Goal: Communication & Community: Answer question/provide support

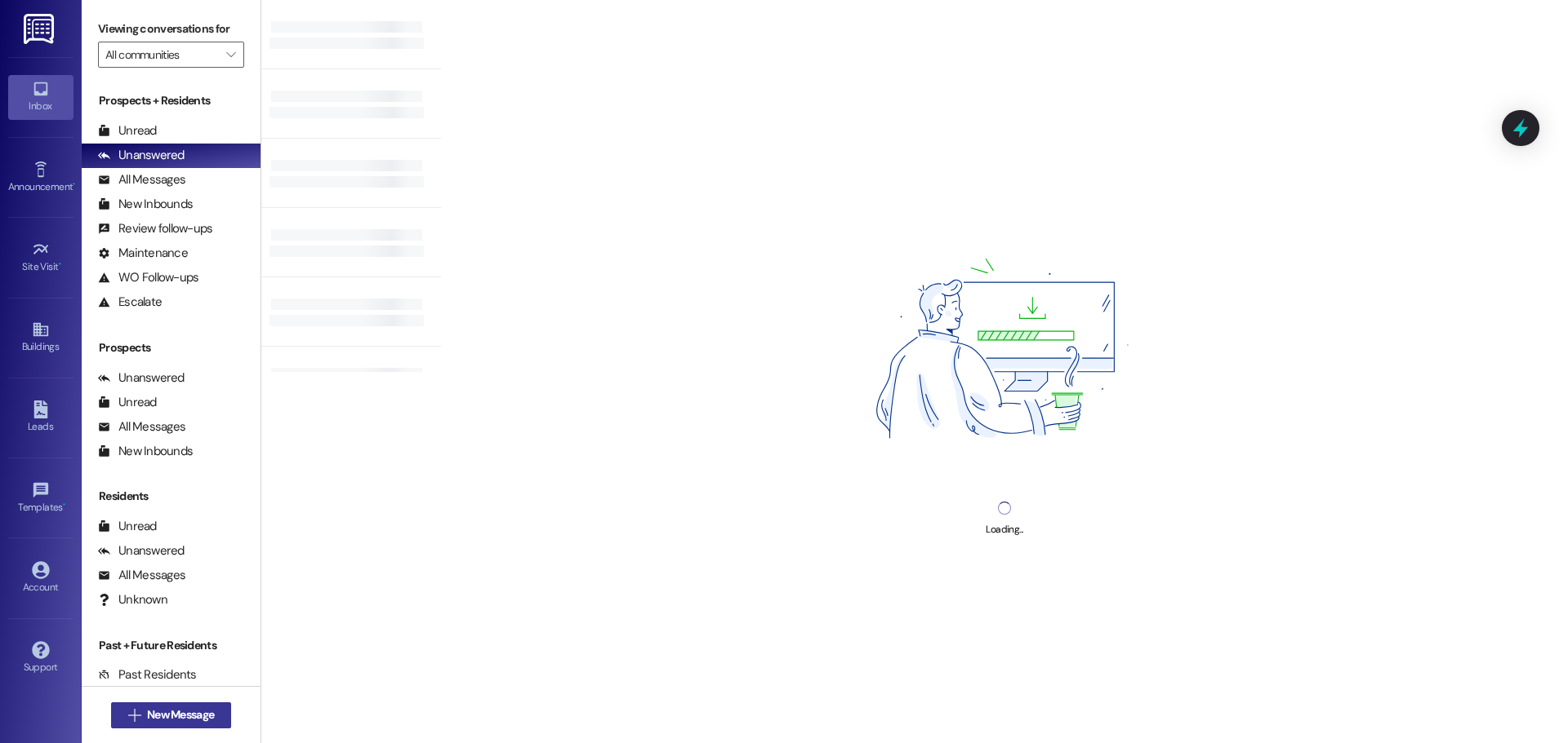
click at [133, 712] on span " New Message" at bounding box center [171, 715] width 93 height 17
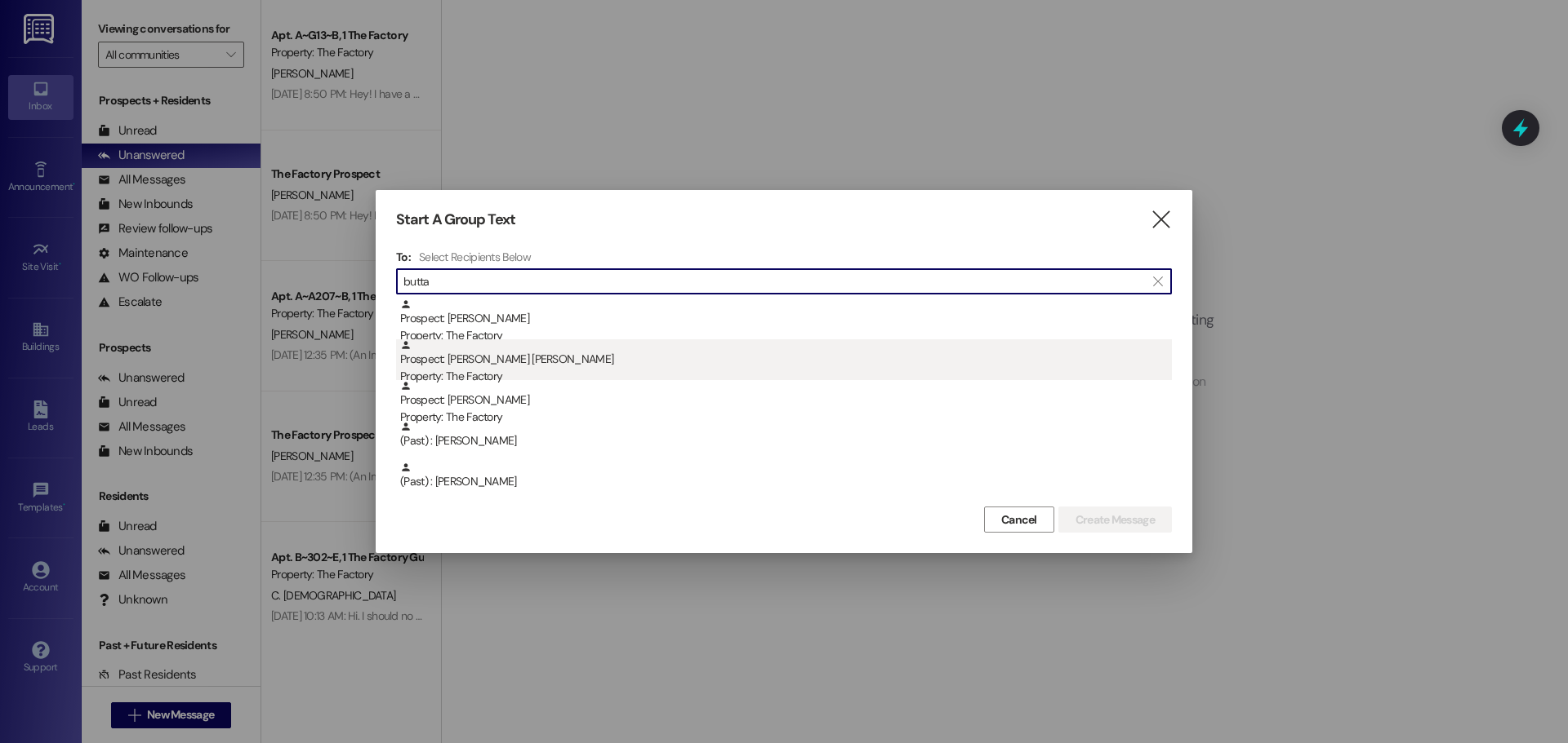
type input "butta"
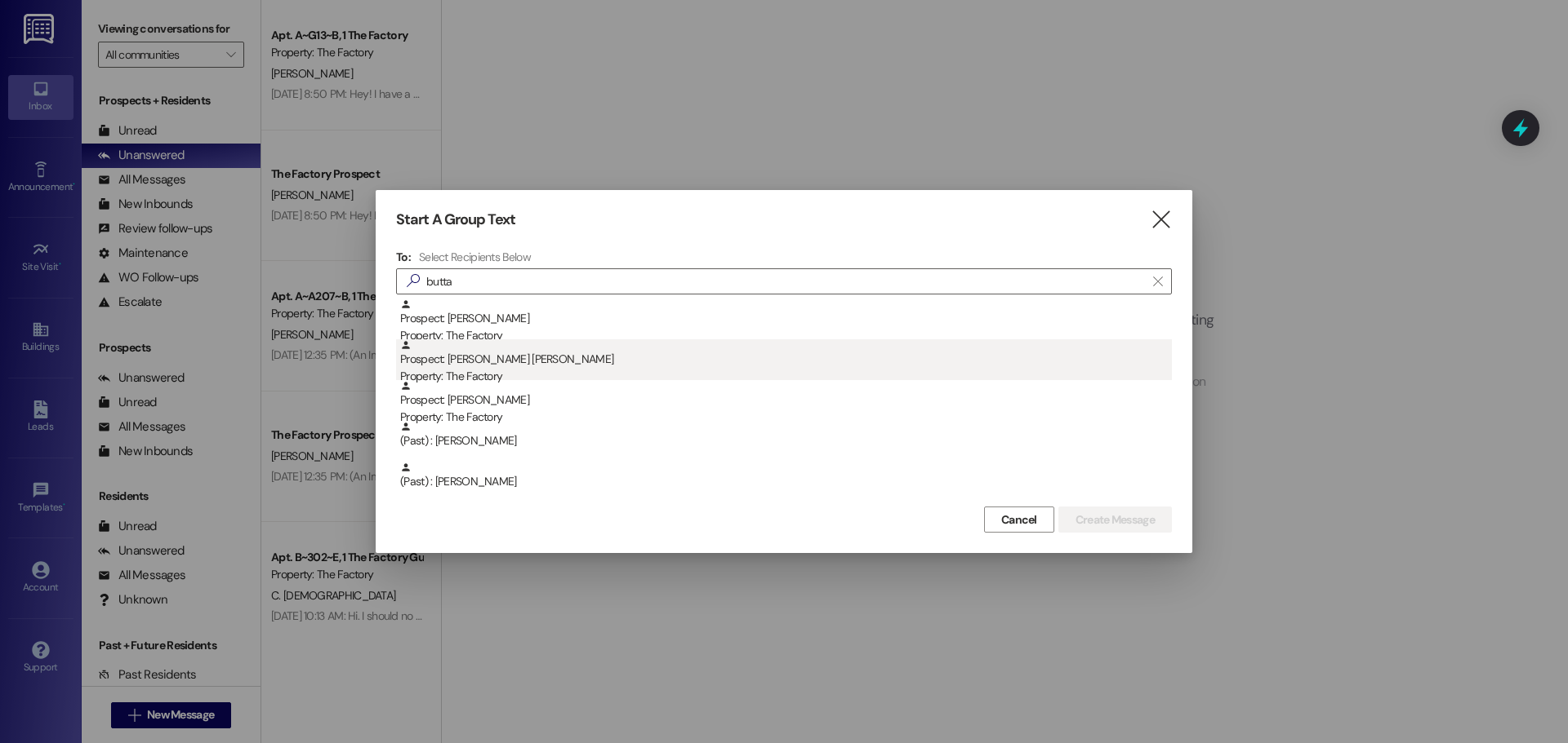
click at [467, 359] on div "Prospect: [PERSON_NAME] [PERSON_NAME] Property: The Factory" at bounding box center [786, 362] width 771 height 46
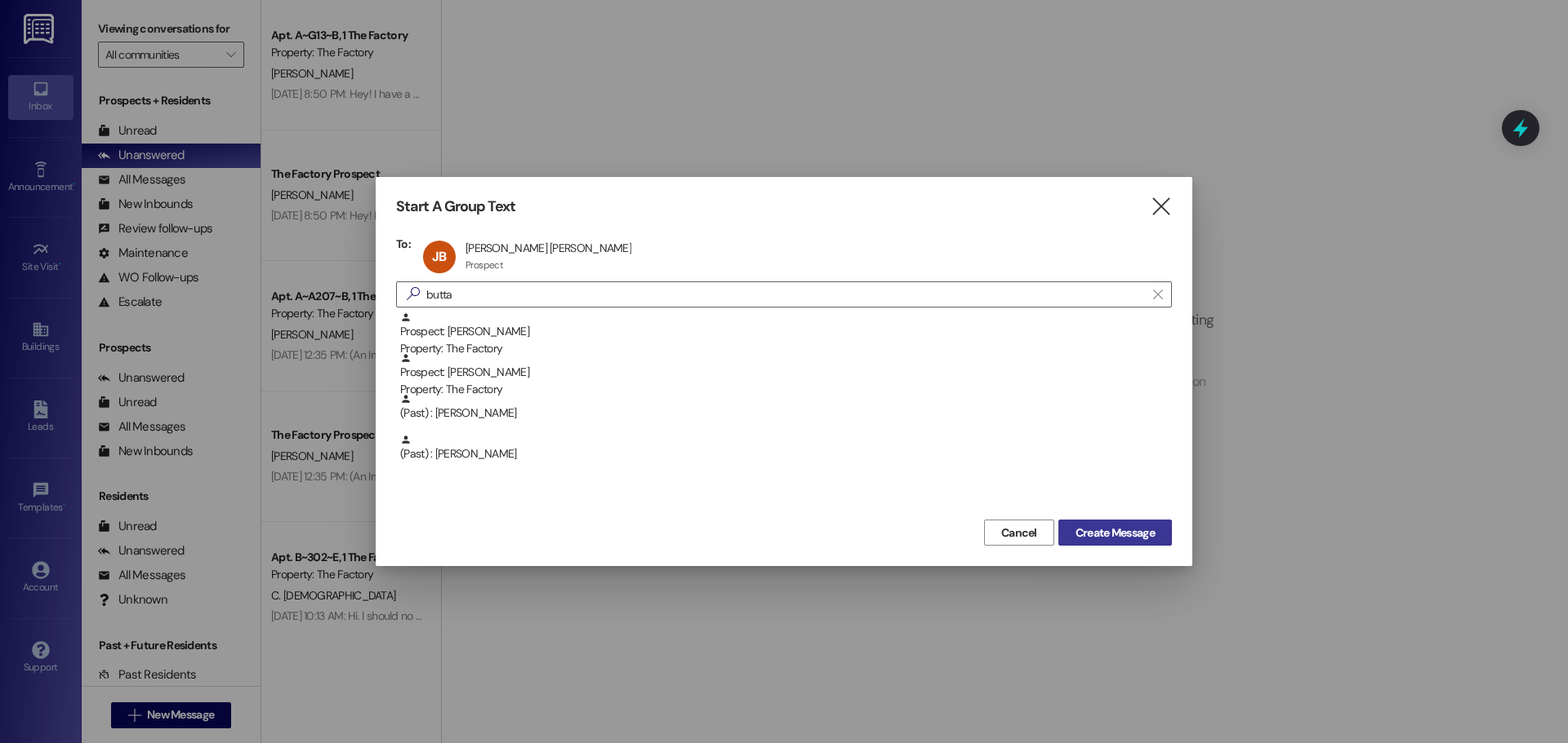
click at [1128, 541] on span "Create Message" at bounding box center [1115, 533] width 79 height 17
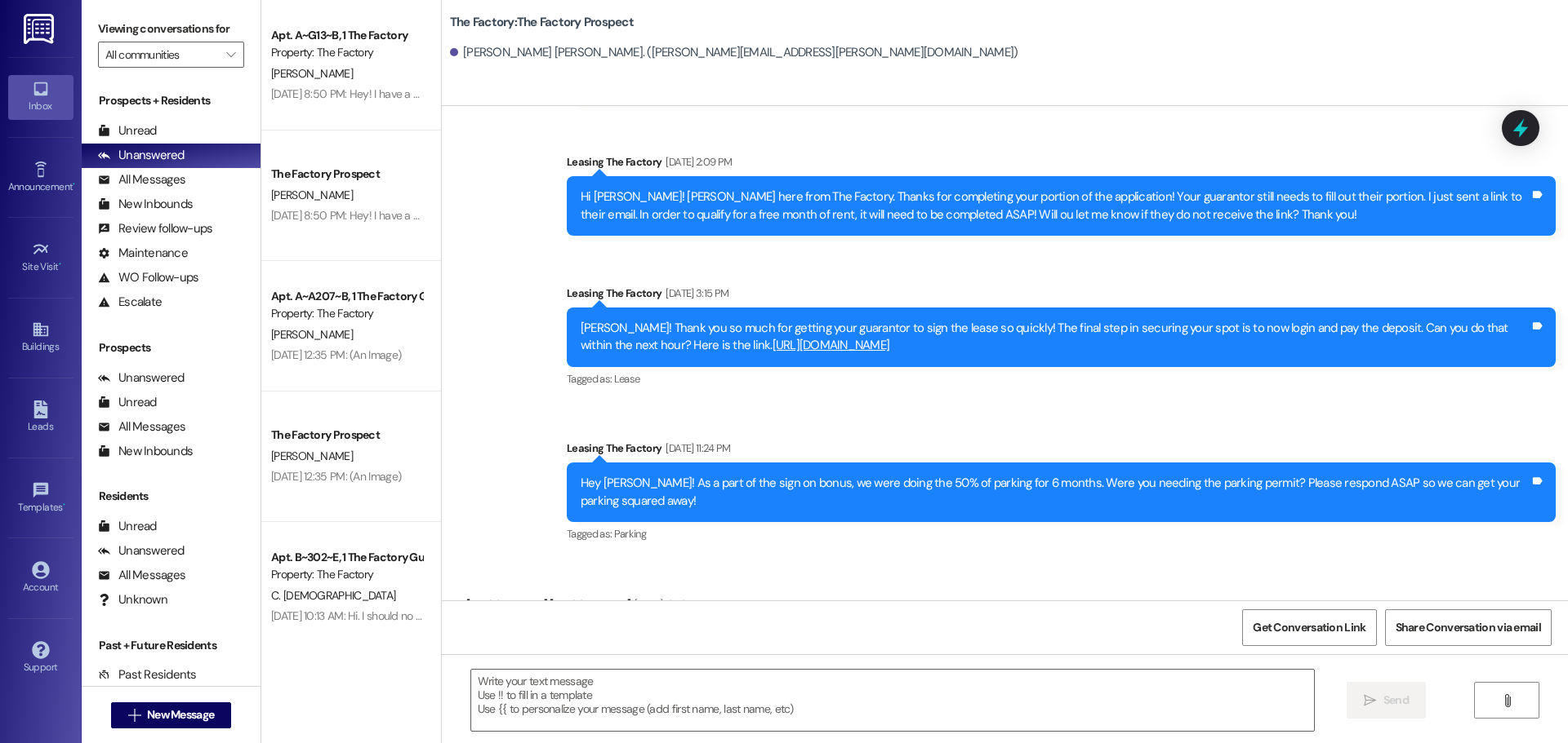
scroll to position [378, 0]
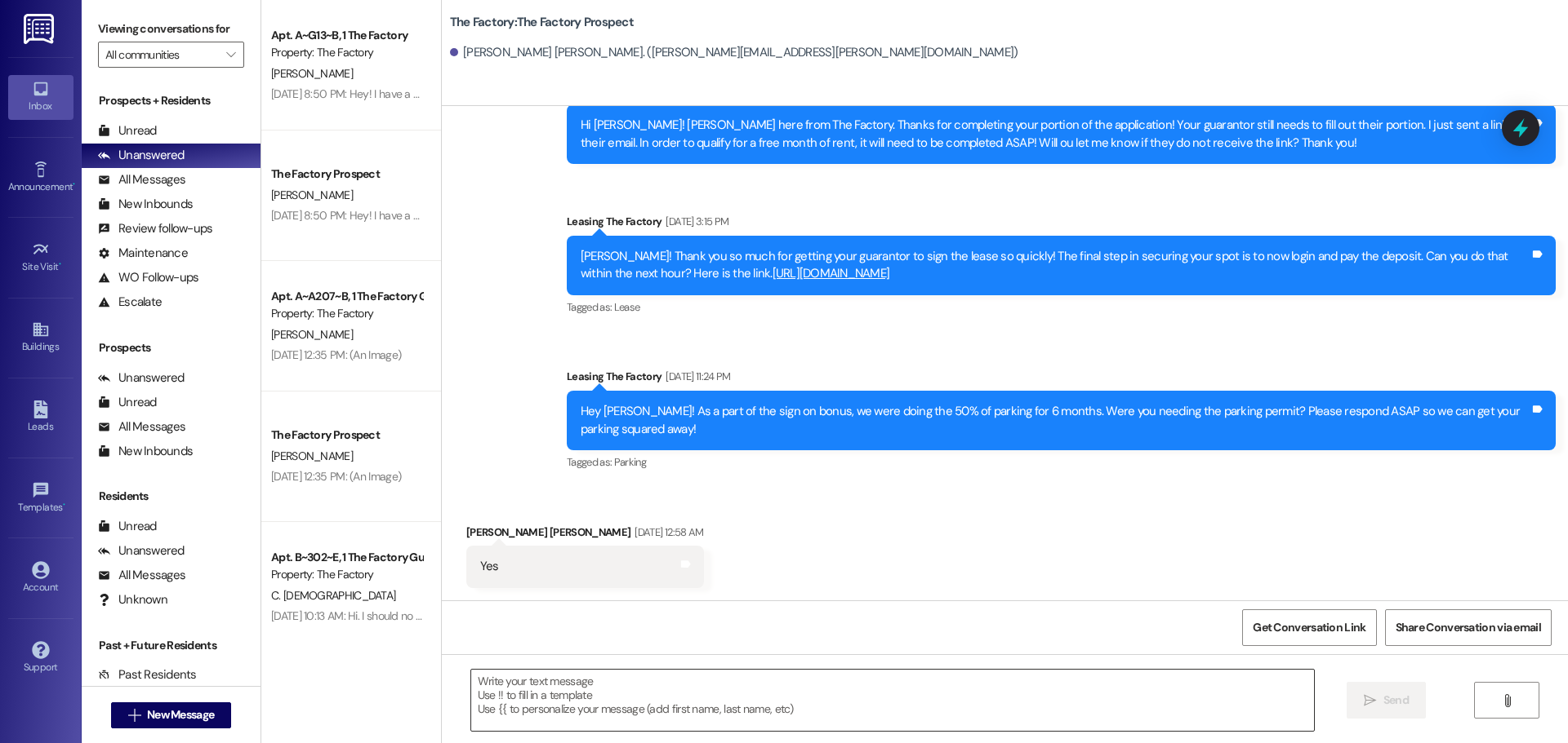
click at [617, 685] on textarea at bounding box center [892, 700] width 843 height 61
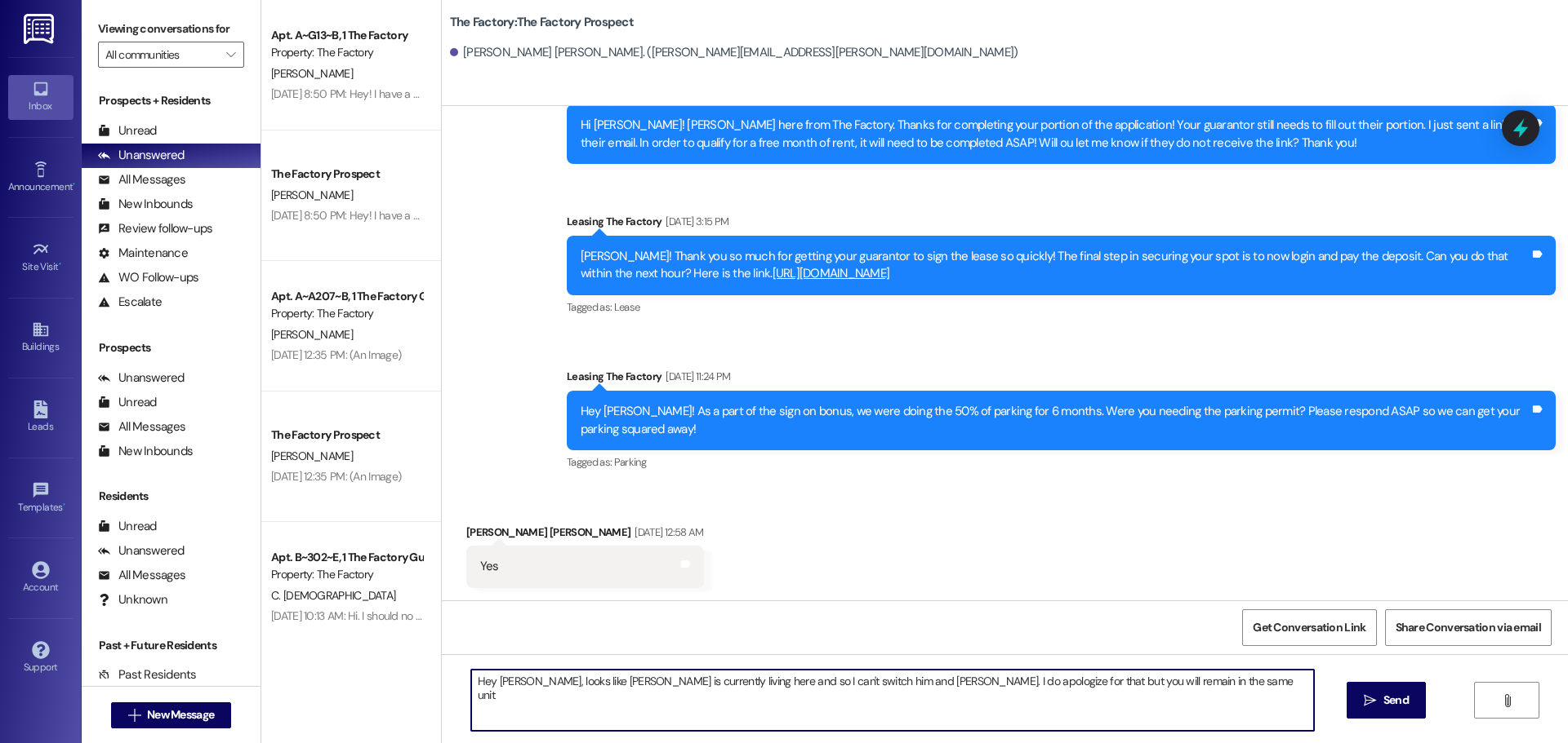
type textarea "Hey [PERSON_NAME], looks like [PERSON_NAME] is currently living here and so I c…"
